Goal: Task Accomplishment & Management: Use online tool/utility

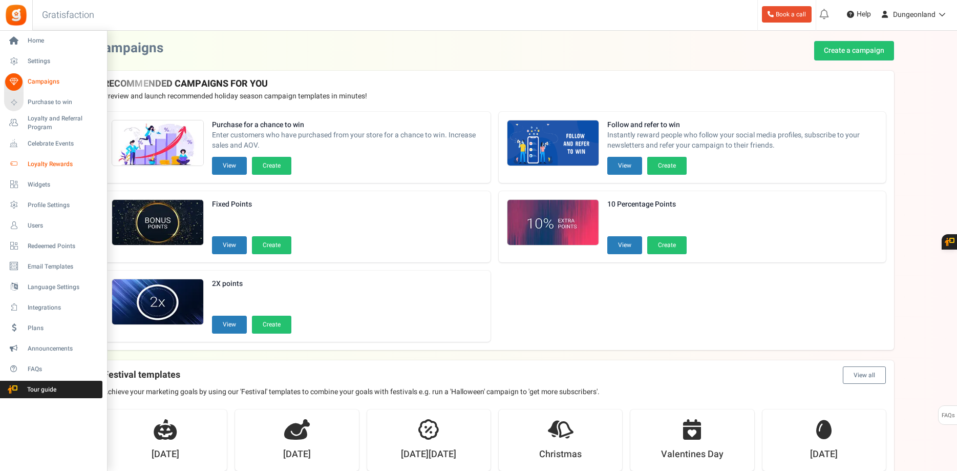
click at [48, 166] on span "Loyalty Rewards" at bounding box center [64, 164] width 72 height 9
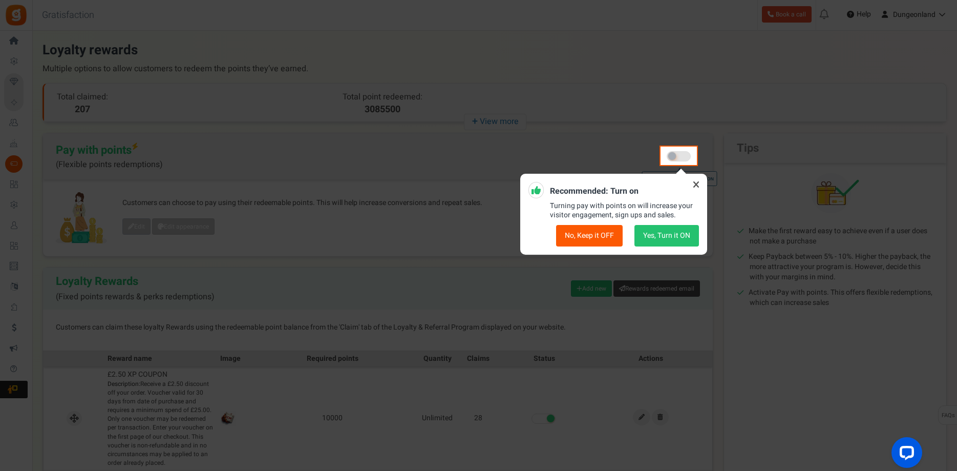
click at [695, 183] on icon at bounding box center [696, 184] width 16 height 16
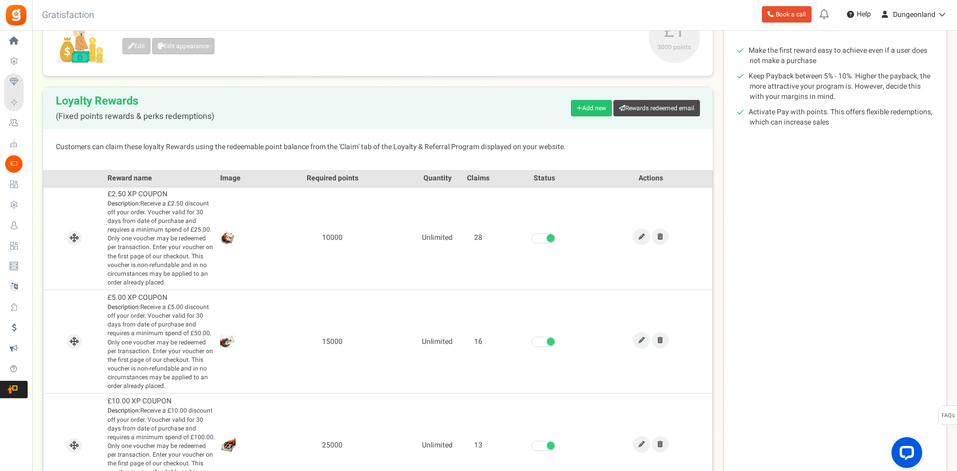
scroll to position [104, 0]
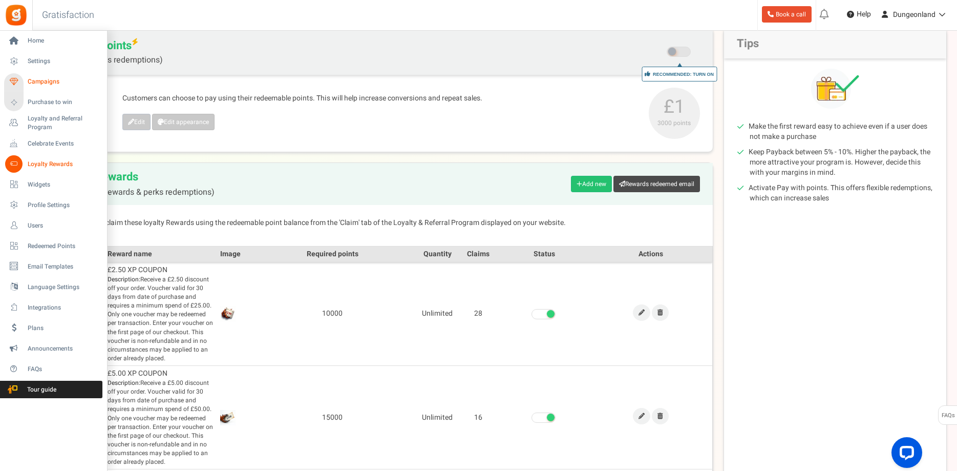
click at [39, 84] on span "Campaigns" at bounding box center [64, 81] width 72 height 9
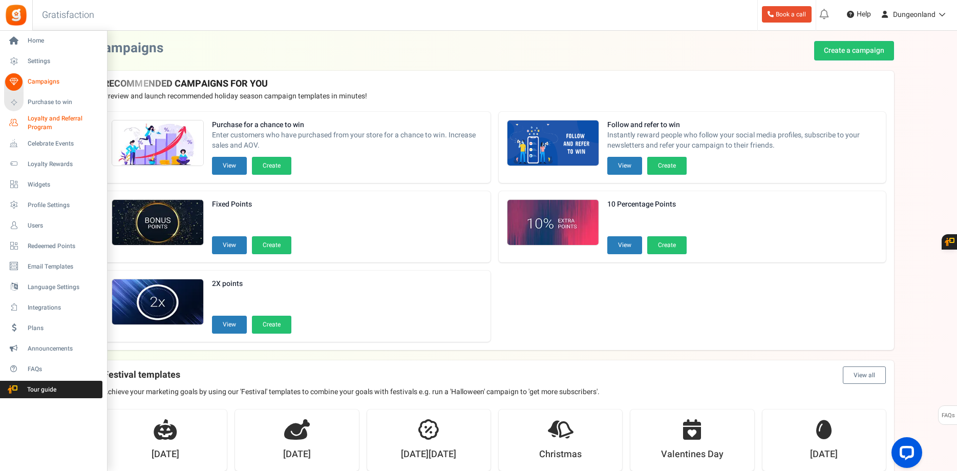
click at [49, 118] on span "Loyalty and Referral Program" at bounding box center [65, 122] width 75 height 17
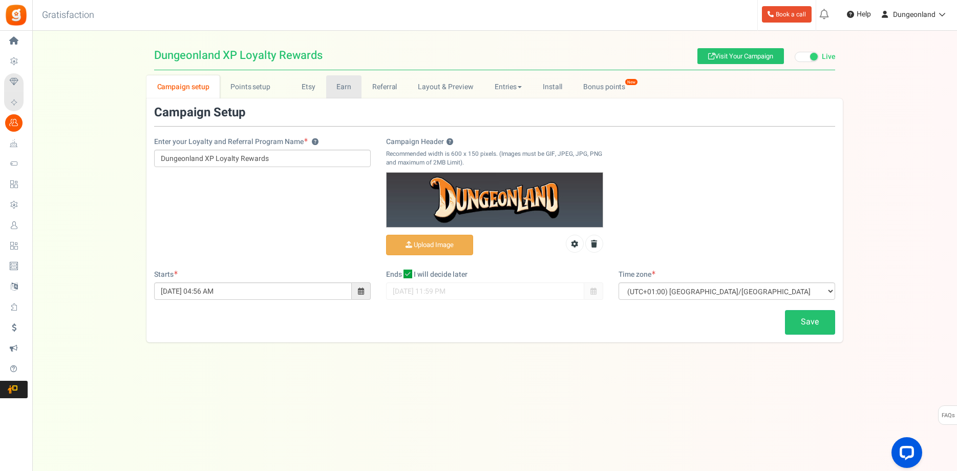
click at [340, 88] on link "Earn" at bounding box center [344, 86] width 36 height 23
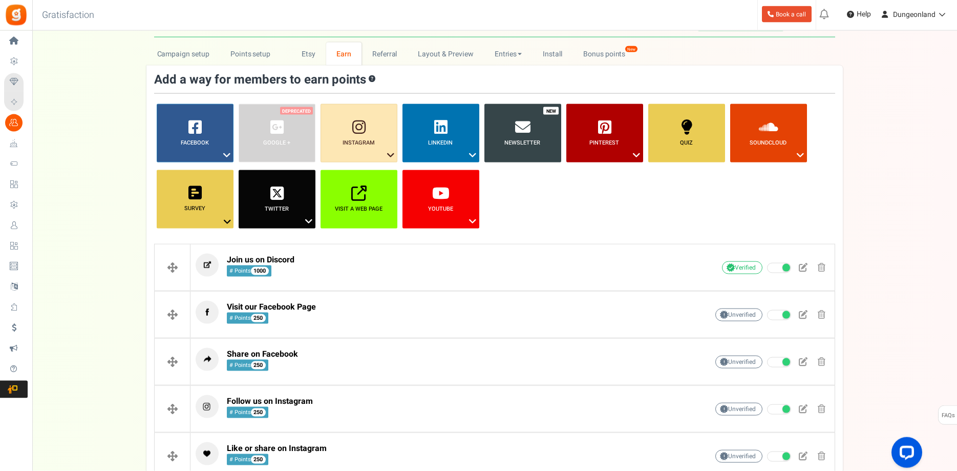
scroll to position [52, 0]
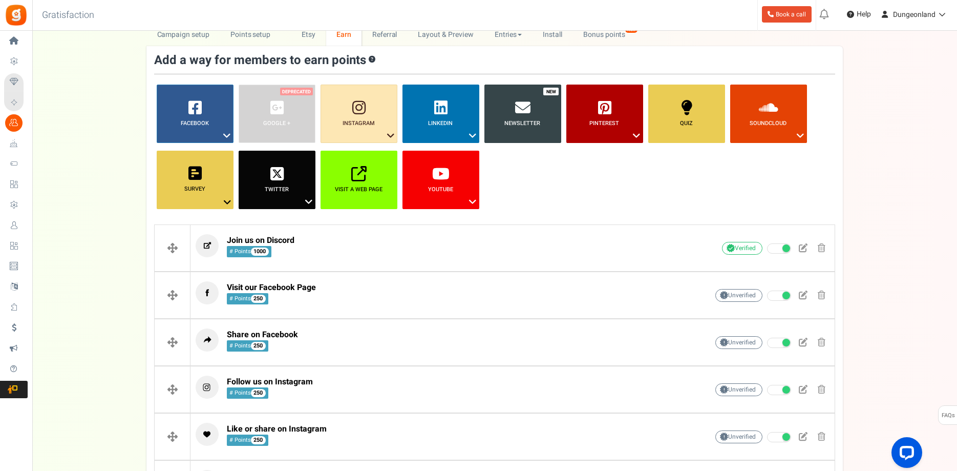
click at [520, 126] on b "Newsletter" at bounding box center [522, 123] width 36 height 9
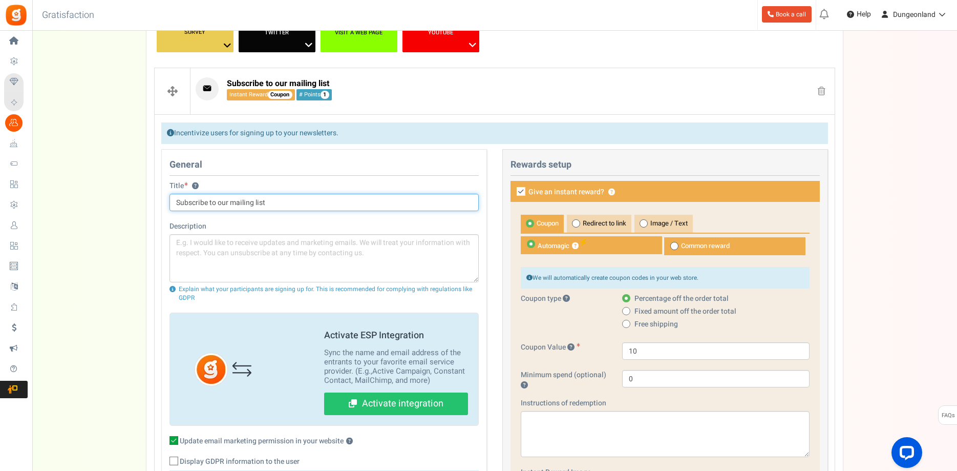
scroll to position [261, 0]
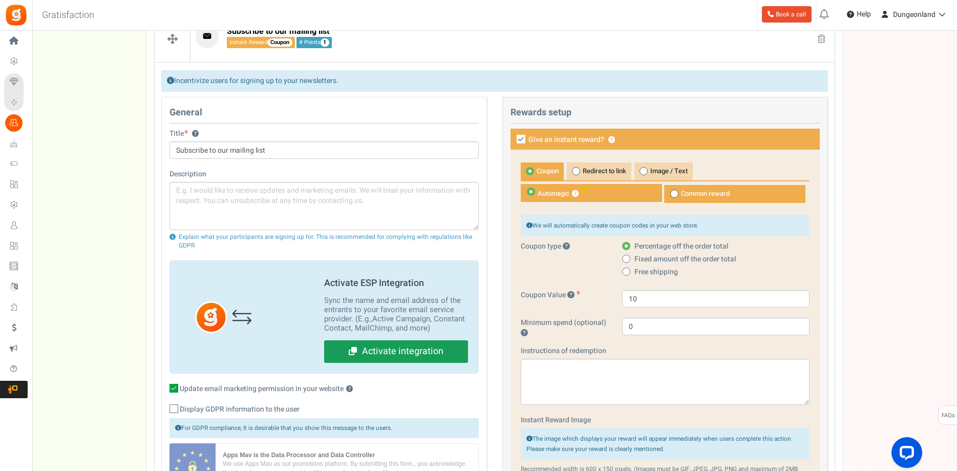
click at [397, 351] on link "Activate integration" at bounding box center [396, 351] width 144 height 23
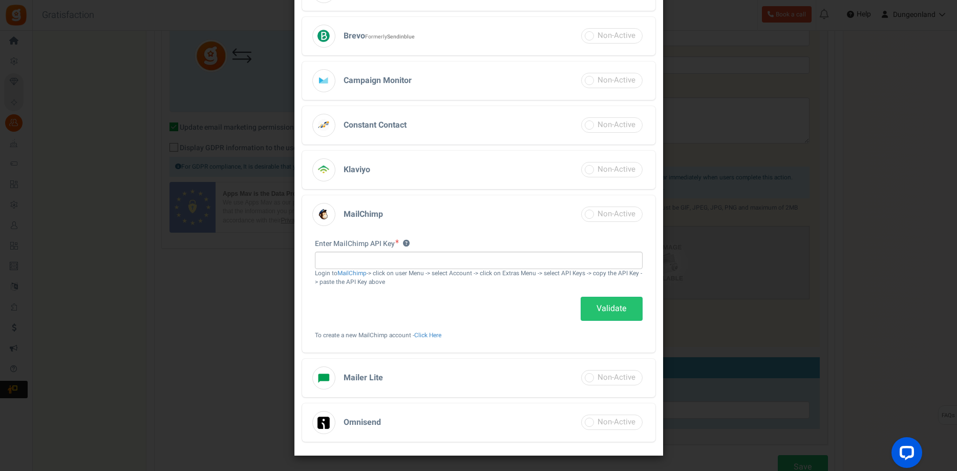
scroll to position [0, 0]
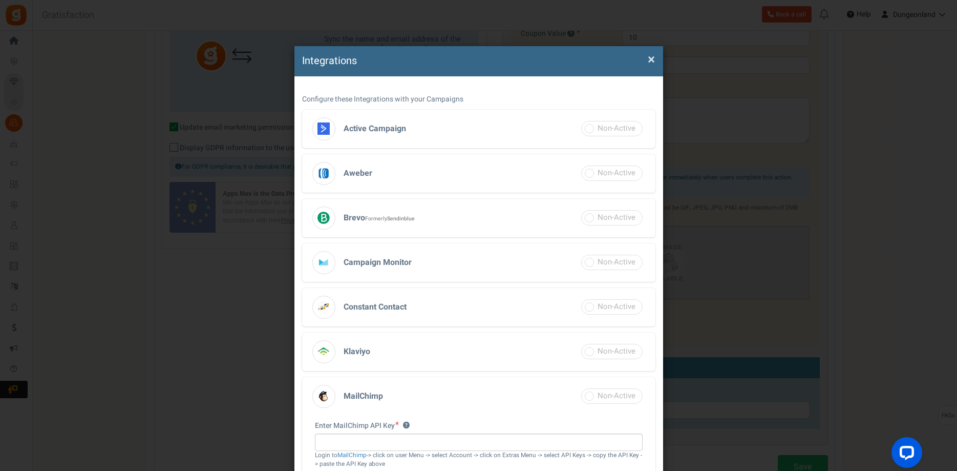
click at [387, 138] on h3 "Active Campaign" at bounding box center [478, 129] width 353 height 38
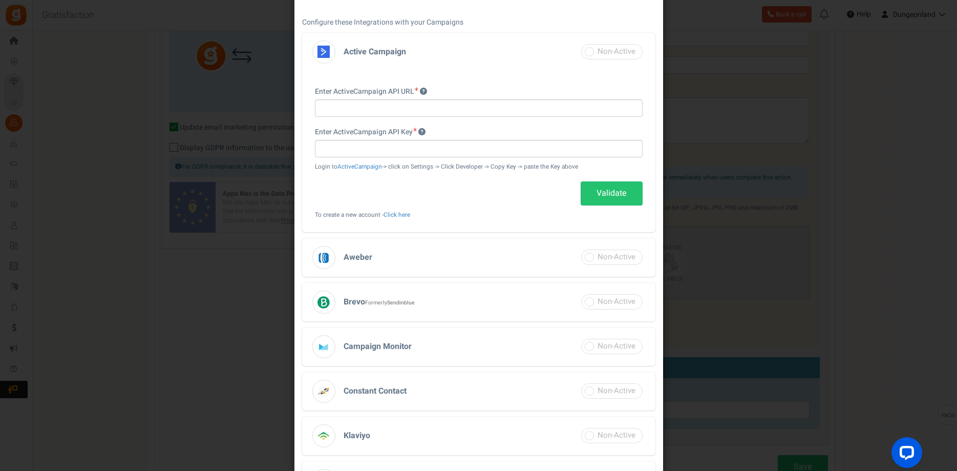
scroll to position [129, 0]
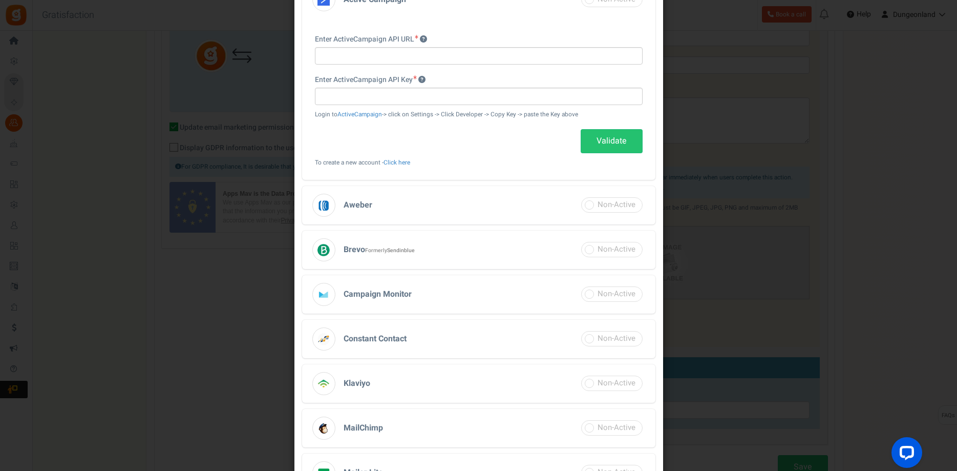
click at [396, 199] on h3 "Aweber" at bounding box center [478, 205] width 353 height 38
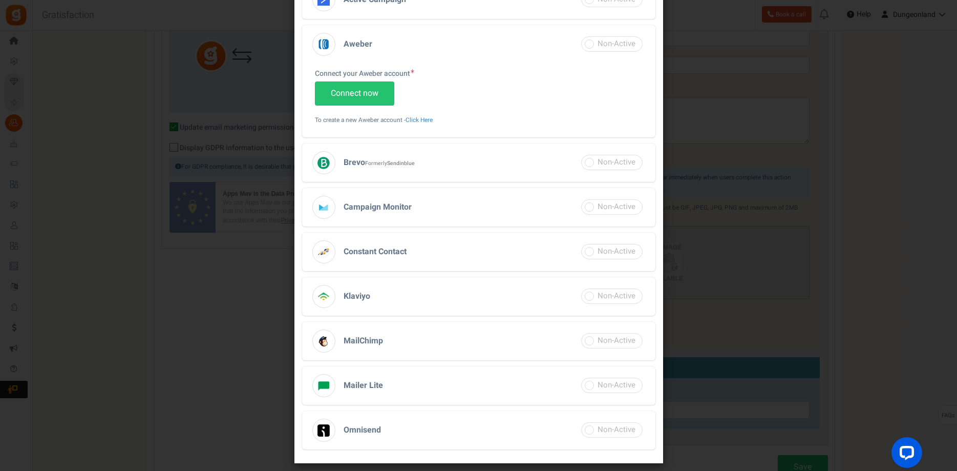
click at [447, 161] on h3 "Brevo Formerly Sendinblue" at bounding box center [478, 162] width 353 height 38
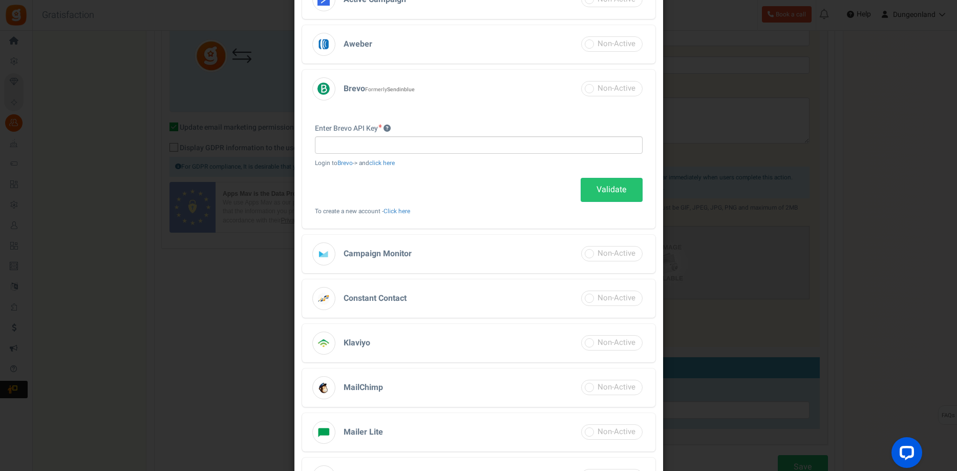
click at [441, 254] on h3 "Campaign Monitor" at bounding box center [478, 253] width 353 height 38
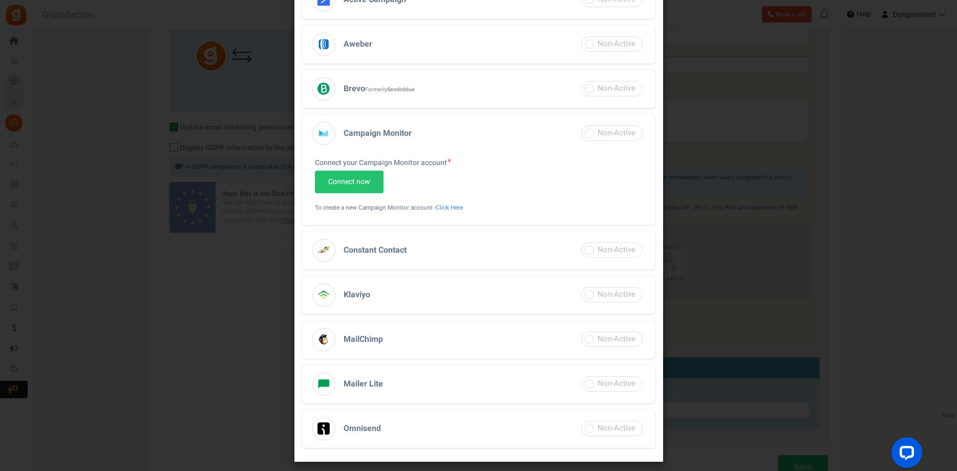
click at [437, 252] on h3 "Constant Contact" at bounding box center [478, 250] width 353 height 38
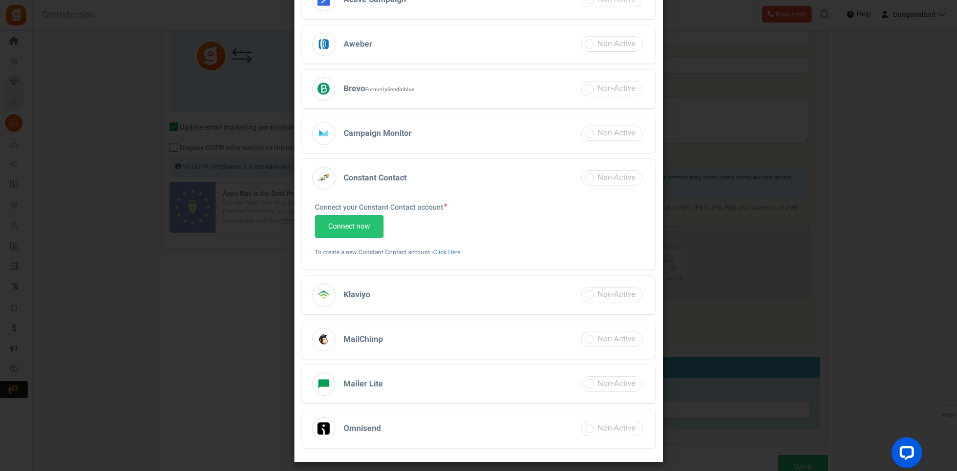
click at [428, 288] on h3 "Klaviyo" at bounding box center [478, 294] width 353 height 38
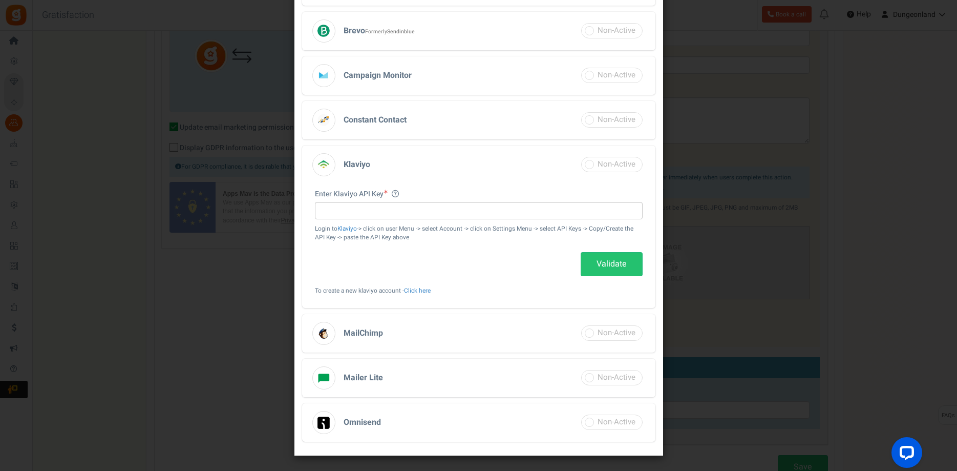
click at [417, 336] on h3 "MailChimp" at bounding box center [478, 333] width 353 height 38
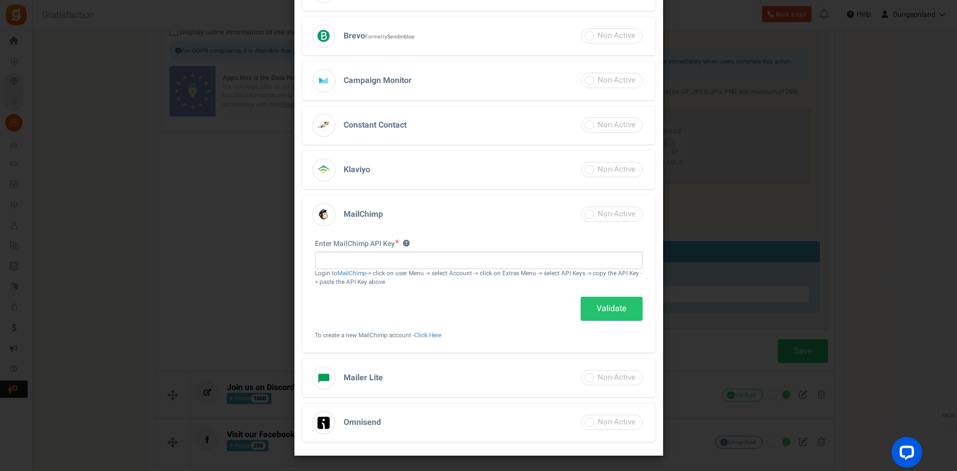
scroll to position [679, 0]
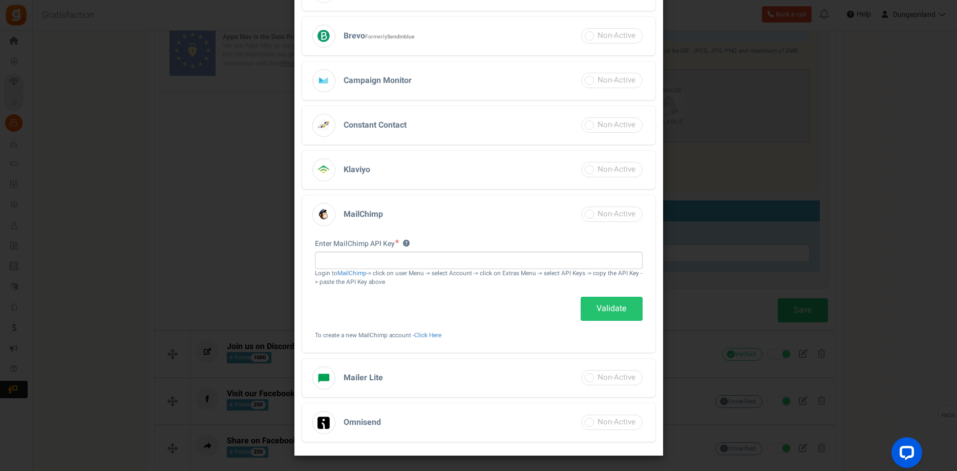
click at [406, 383] on h3 "Mailer Lite" at bounding box center [478, 377] width 353 height 38
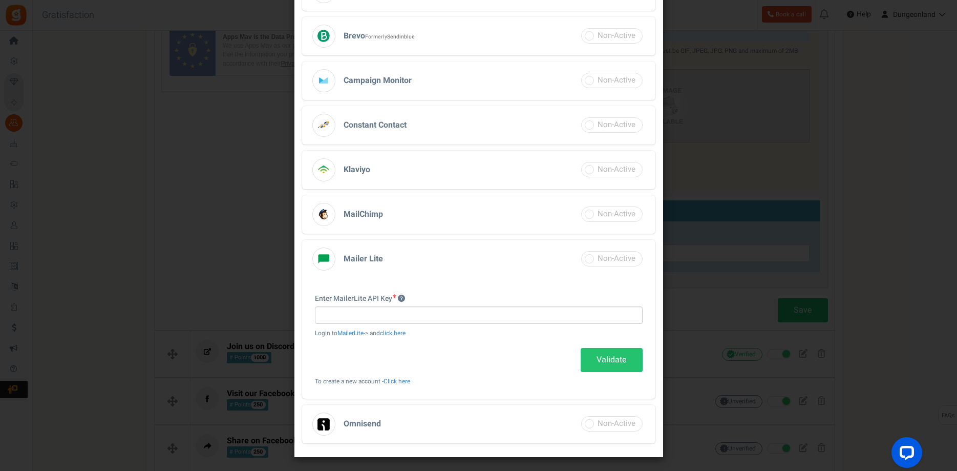
scroll to position [183, 0]
click at [417, 416] on h3 "Omnisend" at bounding box center [478, 422] width 353 height 38
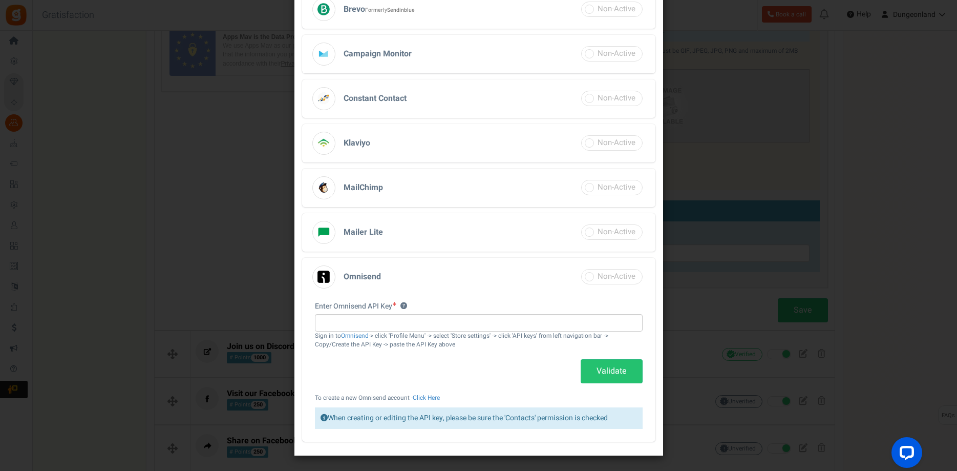
scroll to position [0, 0]
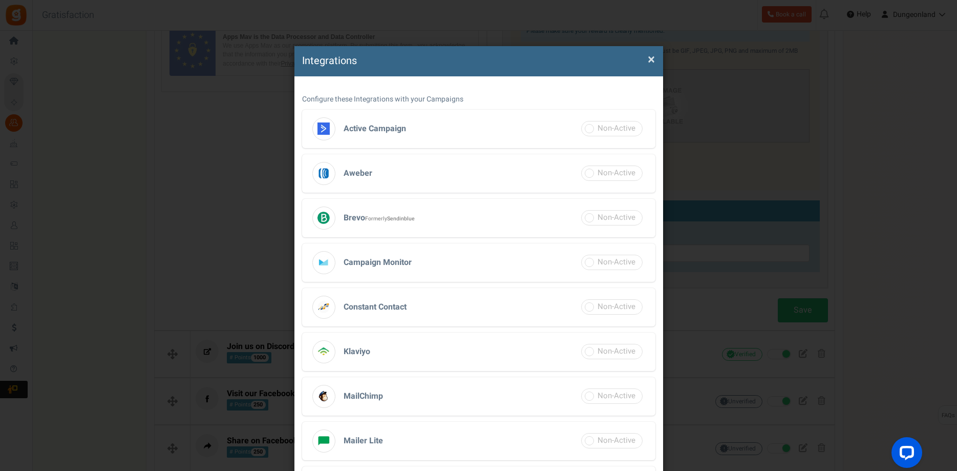
click at [650, 61] on span "×" at bounding box center [651, 59] width 7 height 19
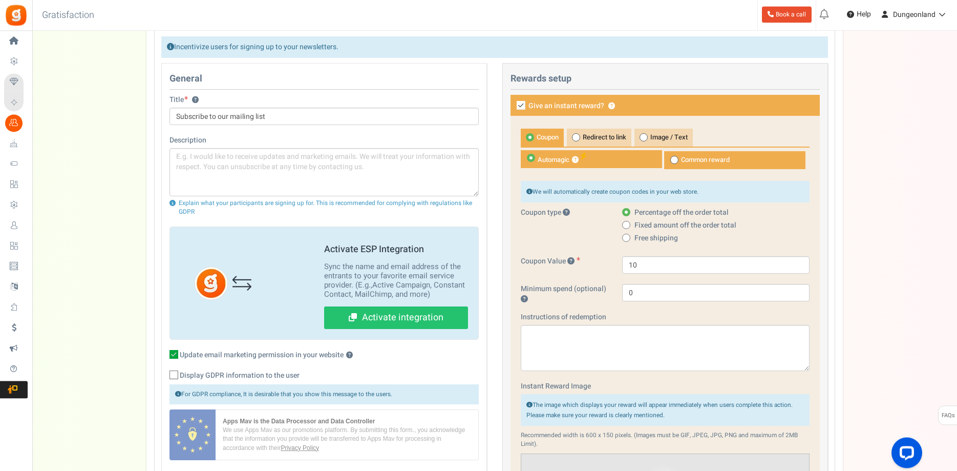
scroll to position [168, 0]
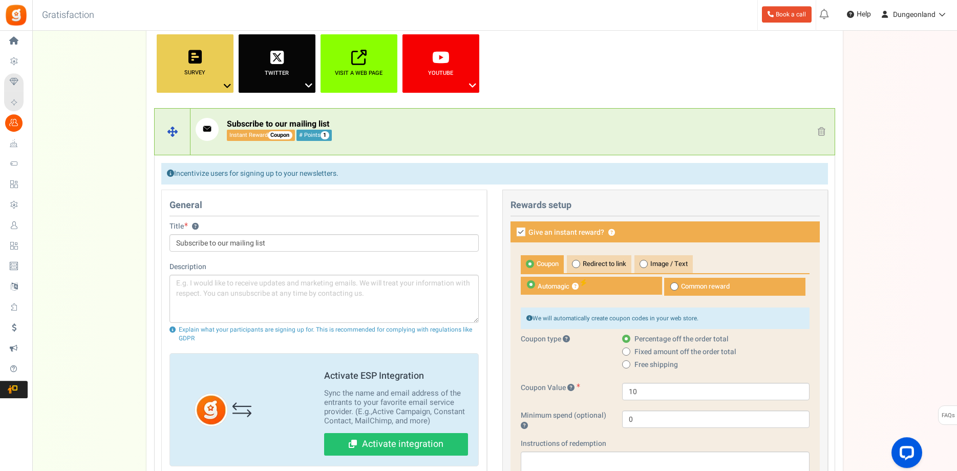
click at [821, 133] on span at bounding box center [822, 131] width 8 height 9
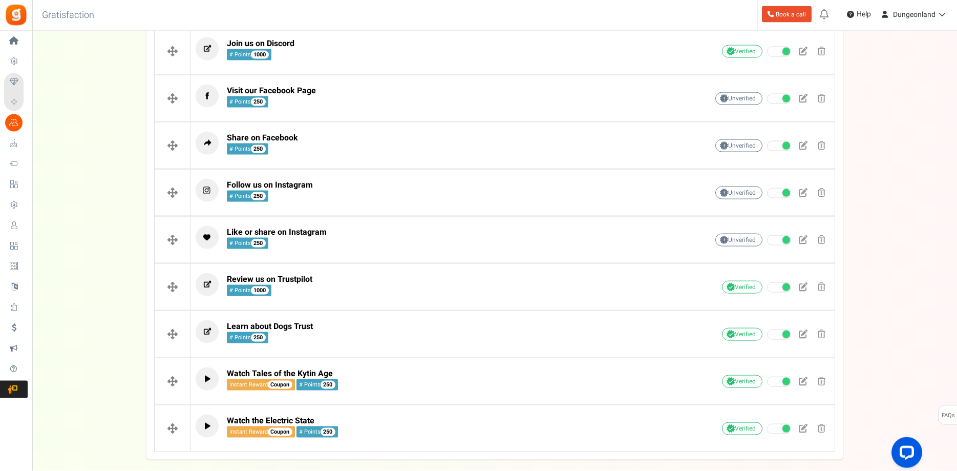
scroll to position [247, 0]
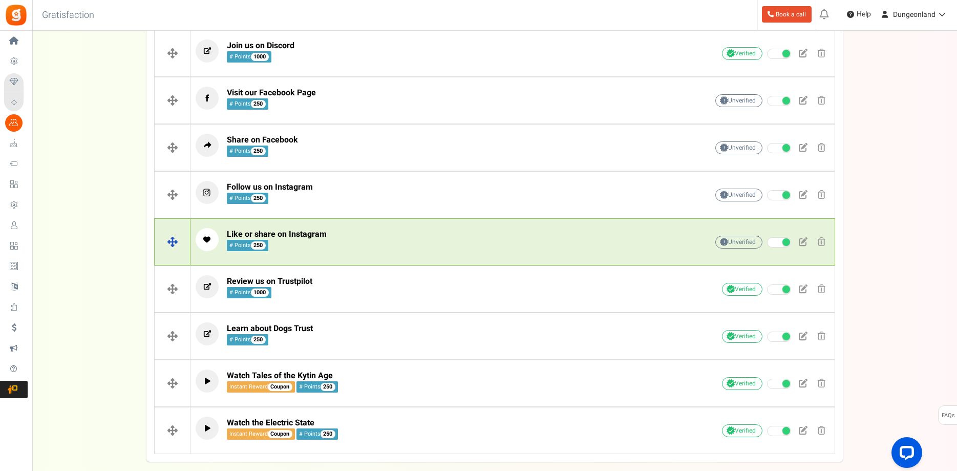
click at [384, 238] on p "Like or share on Instagram # Points 250" at bounding box center [436, 239] width 480 height 23
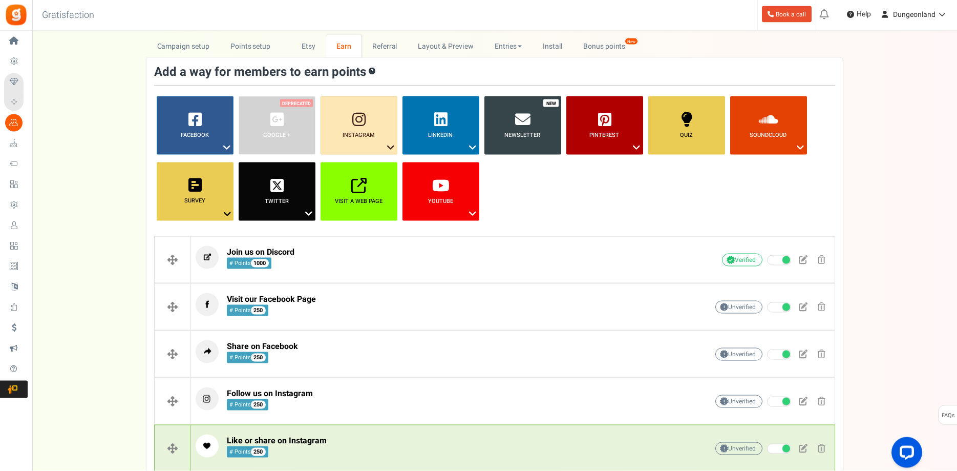
scroll to position [38, 0]
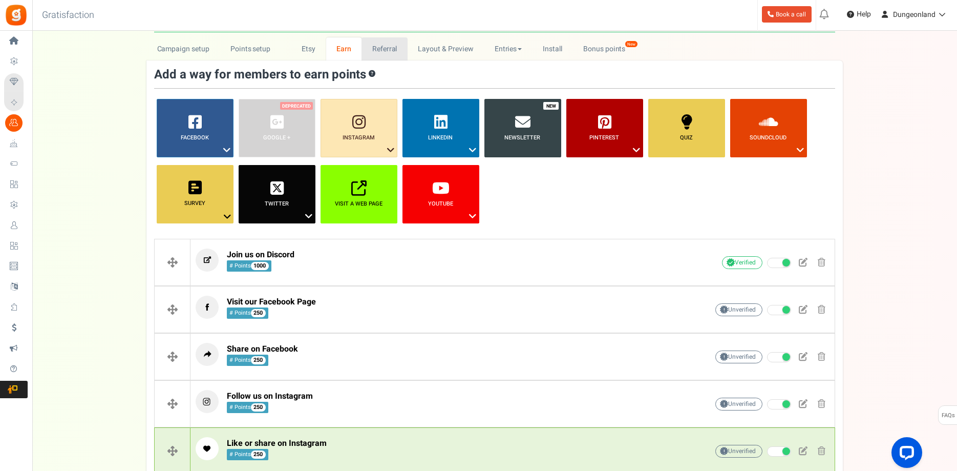
click at [383, 53] on link "Referral" at bounding box center [384, 48] width 46 height 23
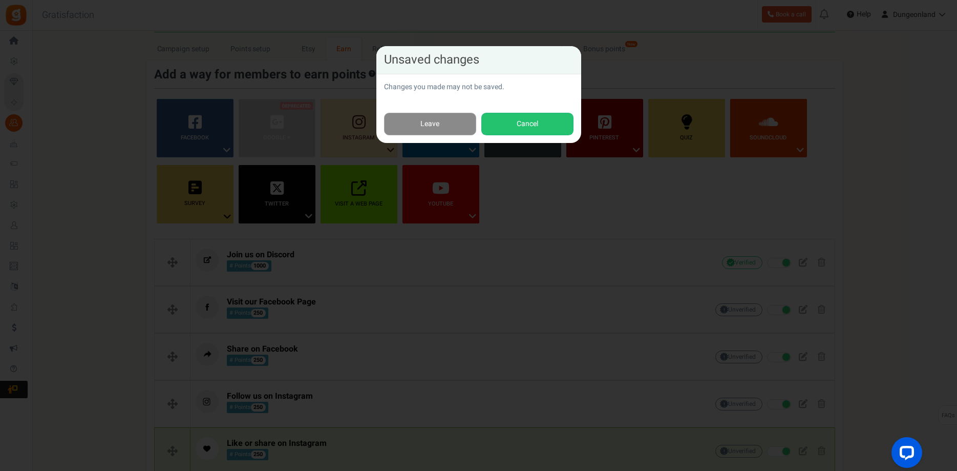
click at [447, 124] on link "Leave" at bounding box center [430, 124] width 92 height 23
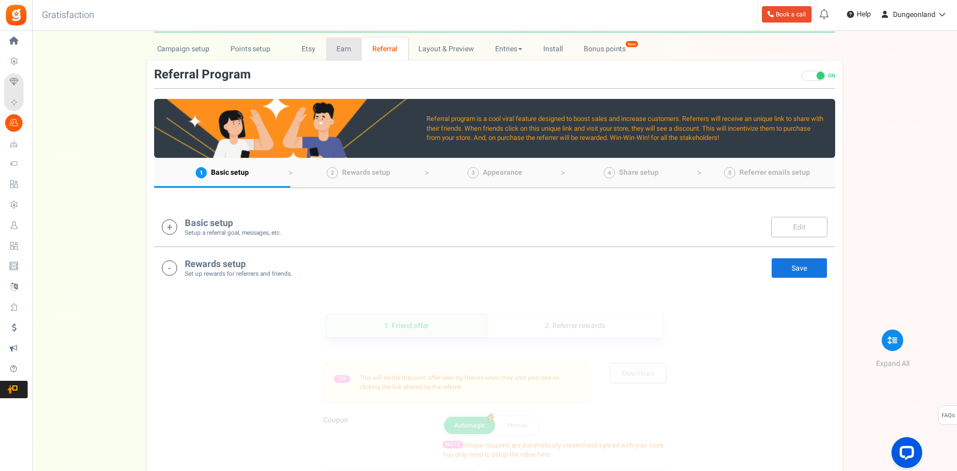
click at [345, 51] on link "Earn" at bounding box center [344, 48] width 36 height 23
